Goal: Task Accomplishment & Management: Manage account settings

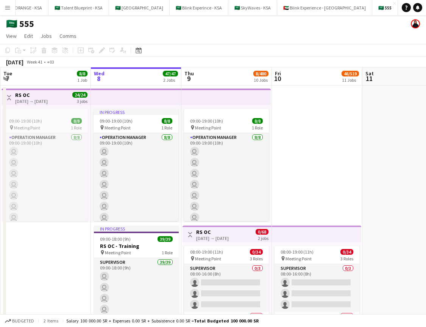
scroll to position [324, 0]
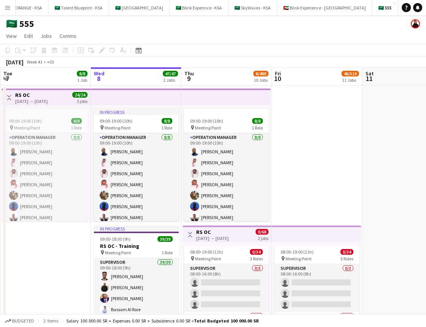
click at [10, 10] on app-icon "Menu" at bounding box center [8, 8] width 6 height 6
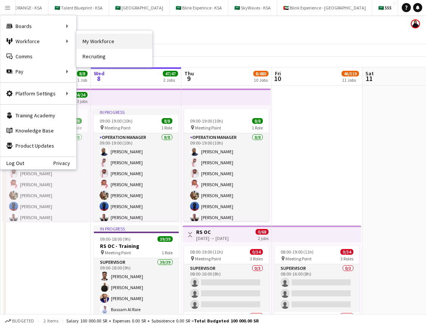
click at [92, 40] on link "My Workforce" at bounding box center [114, 41] width 76 height 15
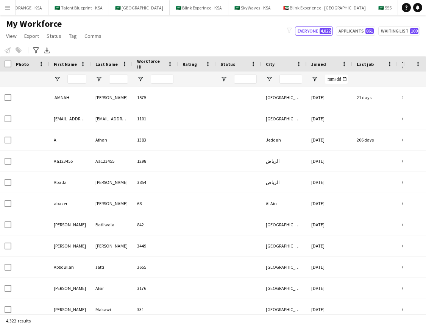
type input "****"
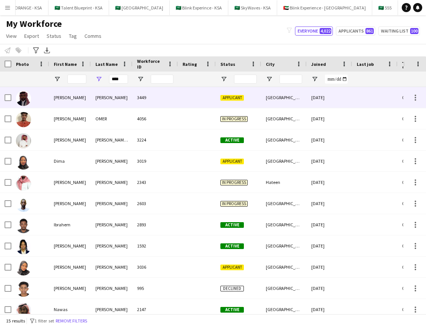
click at [136, 101] on div "3449" at bounding box center [154, 97] width 45 height 21
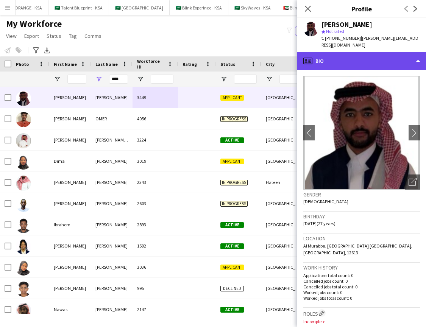
click at [352, 62] on div "profile Bio" at bounding box center [361, 61] width 129 height 18
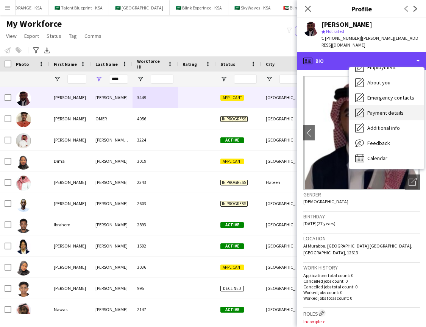
scroll to position [28, 0]
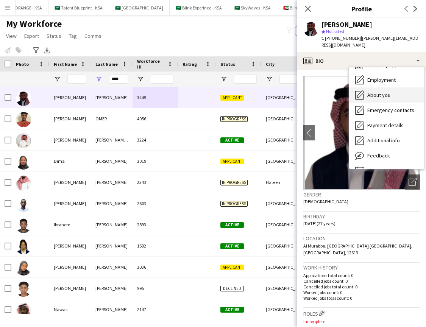
click at [380, 95] on div "About you About you" at bounding box center [386, 94] width 75 height 15
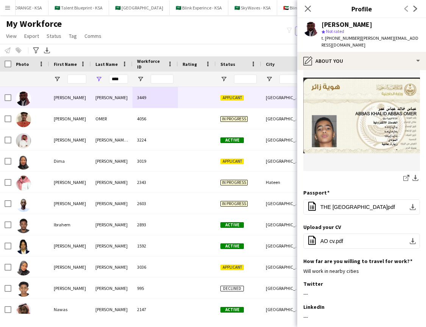
scroll to position [89, 0]
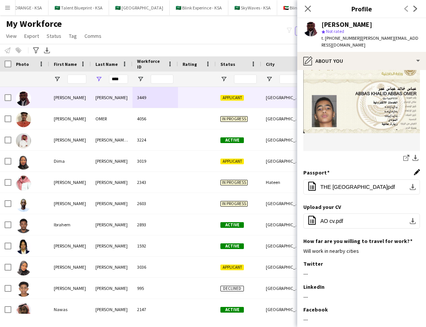
click at [416, 169] on app-icon "Edit this field" at bounding box center [417, 172] width 6 height 6
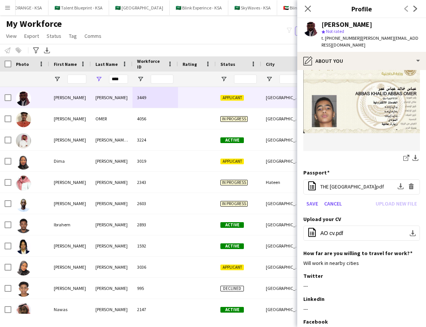
click at [326, 169] on h3 "Passport" at bounding box center [316, 172] width 26 height 7
click at [308, 6] on icon "Close pop-in" at bounding box center [307, 8] width 7 height 7
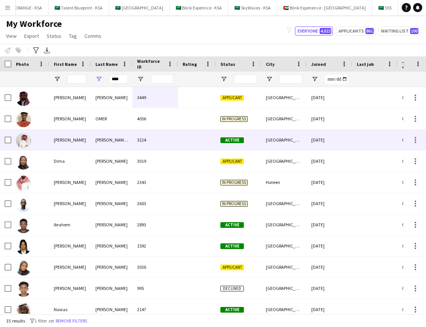
scroll to position [0, 0]
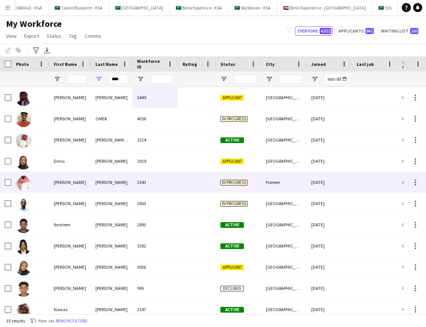
click at [31, 181] on img at bounding box center [23, 183] width 15 height 15
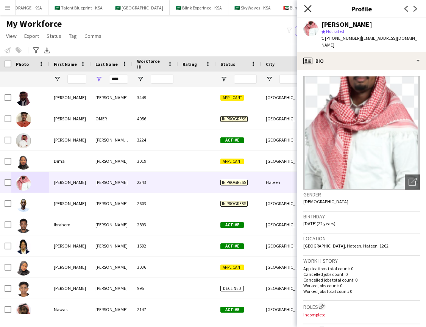
click at [308, 6] on icon "Close pop-in" at bounding box center [307, 8] width 7 height 7
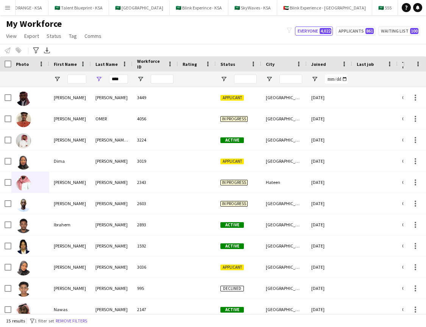
click at [9, 11] on button "Menu" at bounding box center [7, 7] width 15 height 15
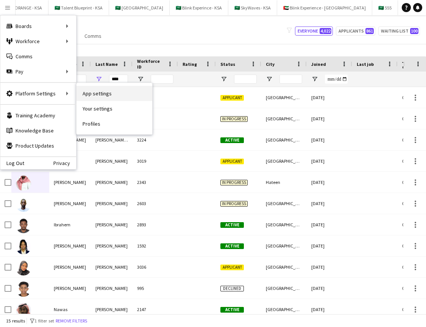
click at [86, 94] on link "App settings" at bounding box center [114, 93] width 76 height 15
